Goal: Check status: Check status

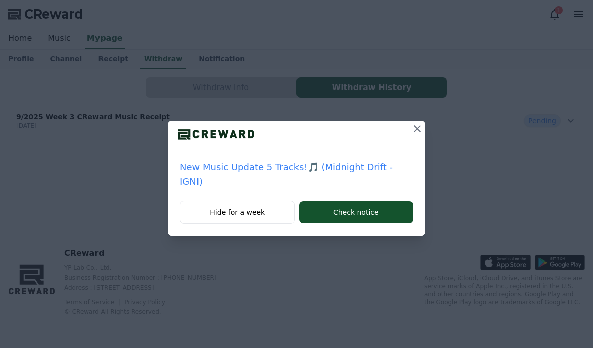
click at [411, 133] on icon at bounding box center [417, 129] width 12 height 12
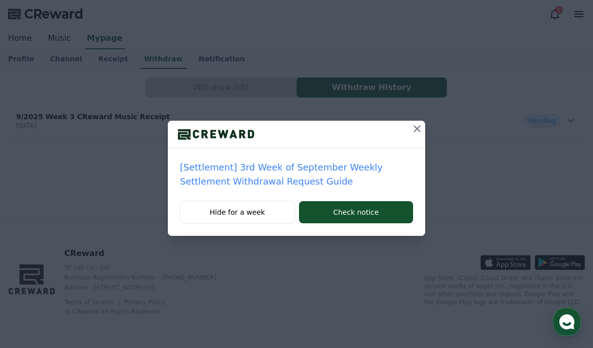
click at [410, 133] on button at bounding box center [417, 129] width 16 height 16
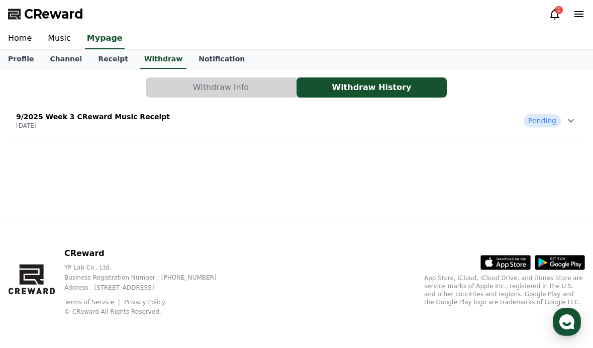
click at [570, 136] on button "9/2025 Week 3 CReward Music Receipt [DATE] Pending" at bounding box center [296, 121] width 577 height 31
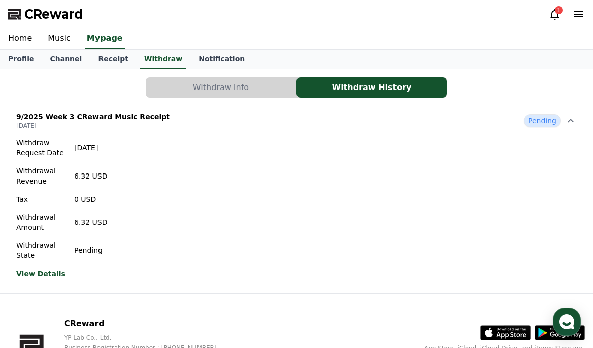
click at [555, 19] on icon at bounding box center [554, 14] width 9 height 11
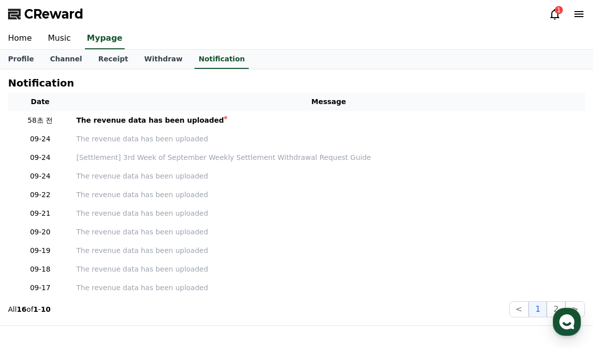
click at [551, 9] on icon at bounding box center [555, 14] width 12 height 12
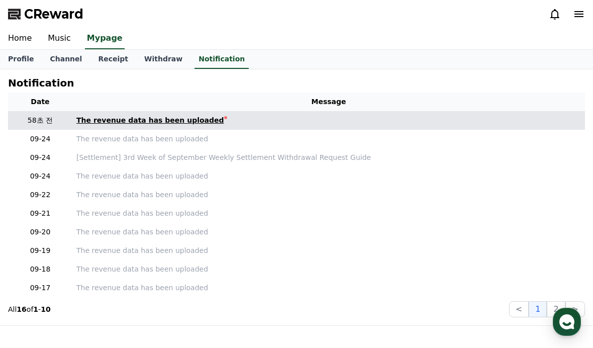
click at [429, 118] on link "The revenue data has been uploaded" at bounding box center [328, 120] width 505 height 11
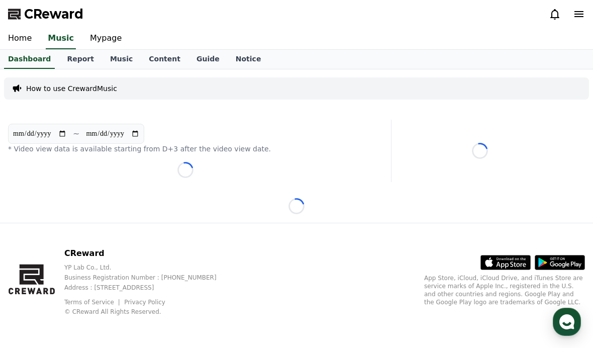
click at [178, 123] on div "**********" at bounding box center [185, 151] width 363 height 62
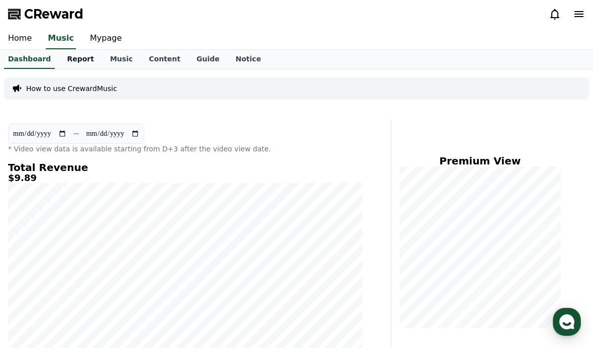
click at [76, 61] on link "Report" at bounding box center [80, 59] width 43 height 19
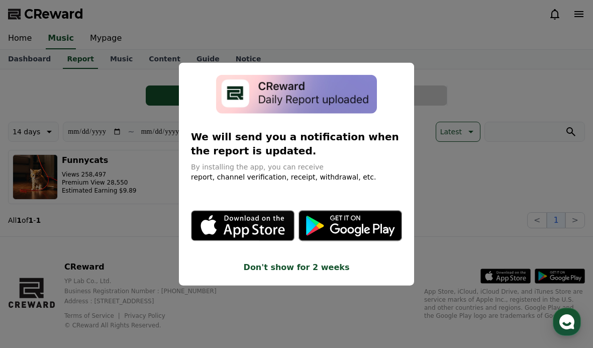
click at [507, 234] on button "close modal" at bounding box center [296, 174] width 593 height 348
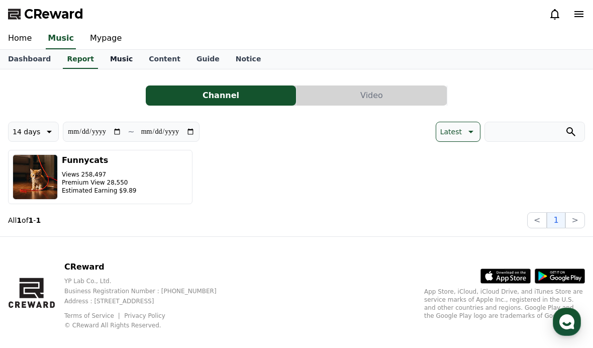
click at [104, 67] on link "Music" at bounding box center [121, 59] width 39 height 19
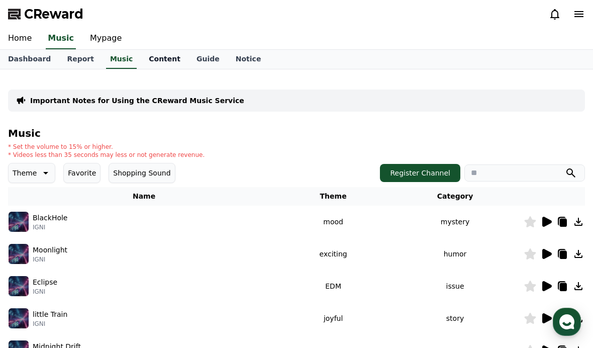
click at [168, 68] on link "Content" at bounding box center [165, 59] width 48 height 19
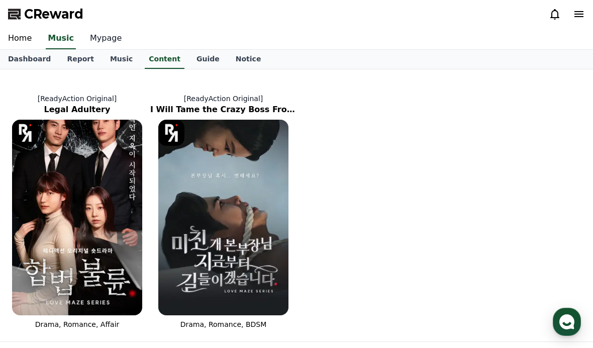
click at [101, 35] on link "Mypage" at bounding box center [106, 38] width 48 height 21
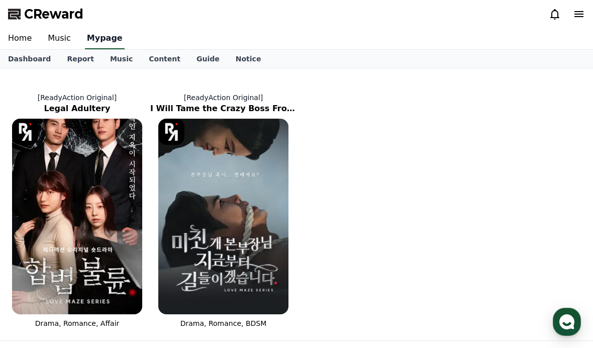
select select "**********"
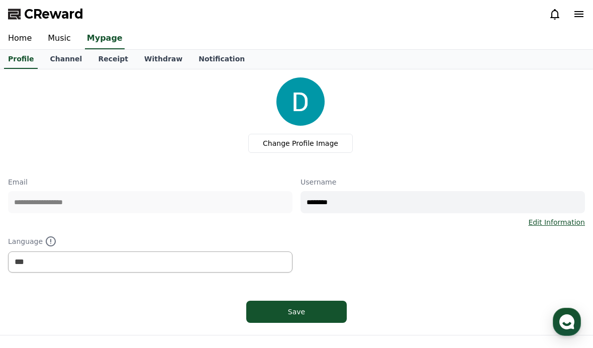
click at [48, 77] on div "Change Profile Image" at bounding box center [300, 114] width 569 height 75
click at [71, 52] on link "Channel" at bounding box center [66, 59] width 48 height 19
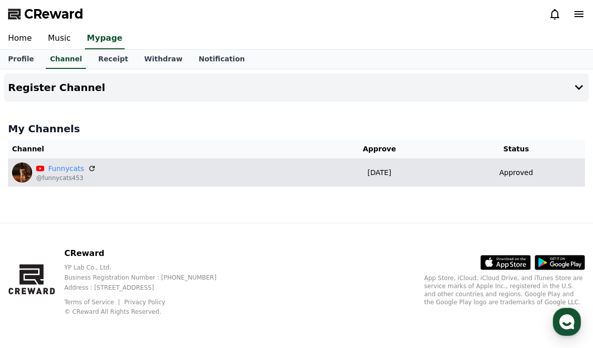
click at [94, 164] on div "Funnycats @funnycats453" at bounding box center [160, 172] width 296 height 20
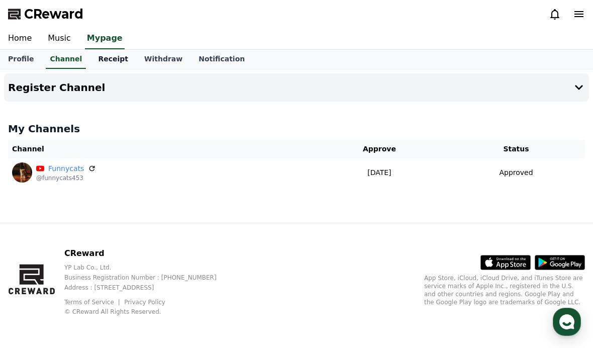
click at [104, 68] on link "Receipt" at bounding box center [113, 59] width 46 height 19
click at [107, 71] on div "Register Channel My Channels Channel Approve Status Funnycats @funnycats453 [DA…" at bounding box center [296, 145] width 593 height 153
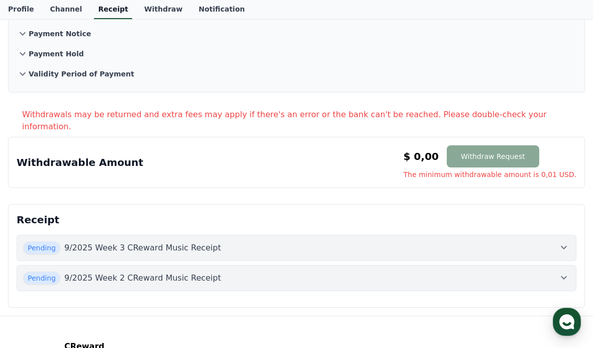
scroll to position [103, 0]
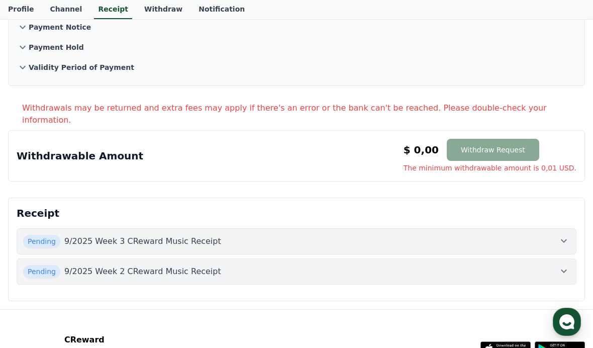
click at [565, 236] on button "Pending 9/2025 Week 3 CReward Music Receipt" at bounding box center [297, 241] width 560 height 26
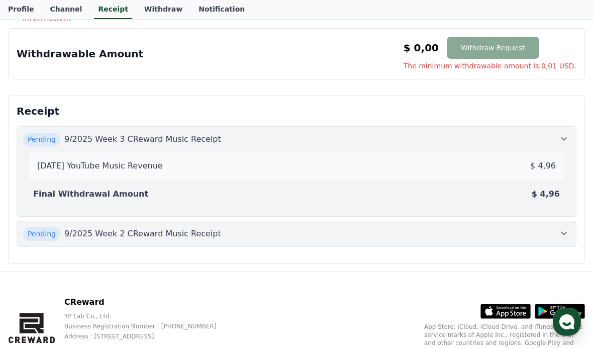
scroll to position [205, 0]
click at [567, 228] on icon at bounding box center [564, 234] width 12 height 12
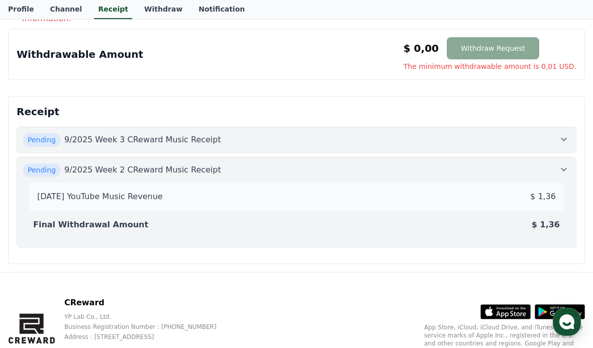
click at [567, 163] on icon at bounding box center [564, 169] width 12 height 12
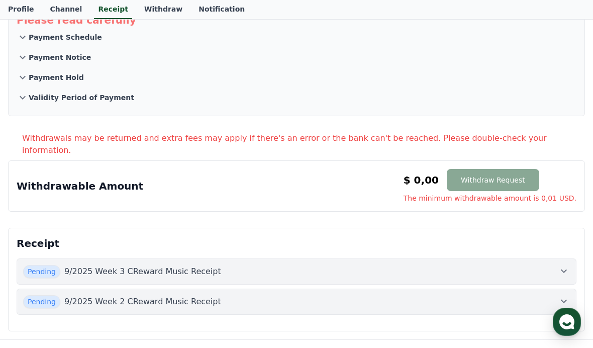
scroll to position [0, 0]
